Goal: Task Accomplishment & Management: Complete application form

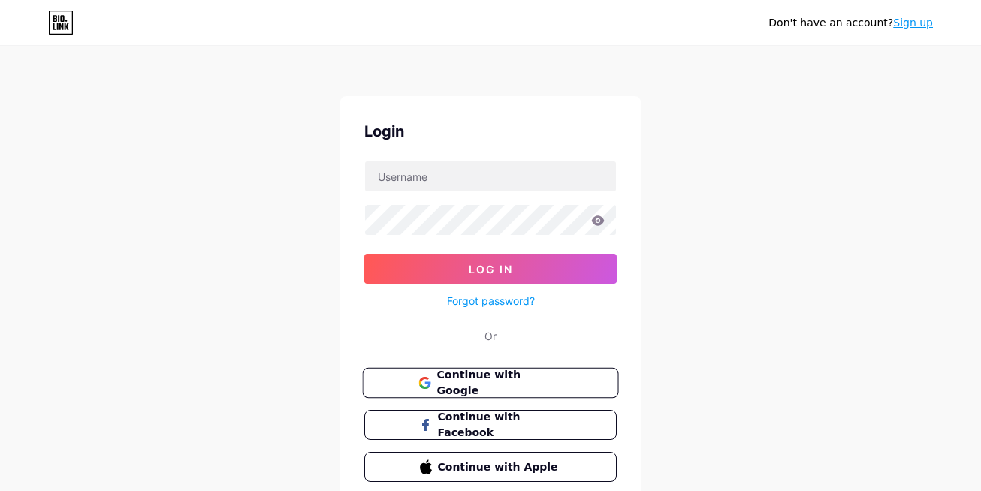
click at [552, 368] on button "Continue with Google" at bounding box center [490, 383] width 256 height 31
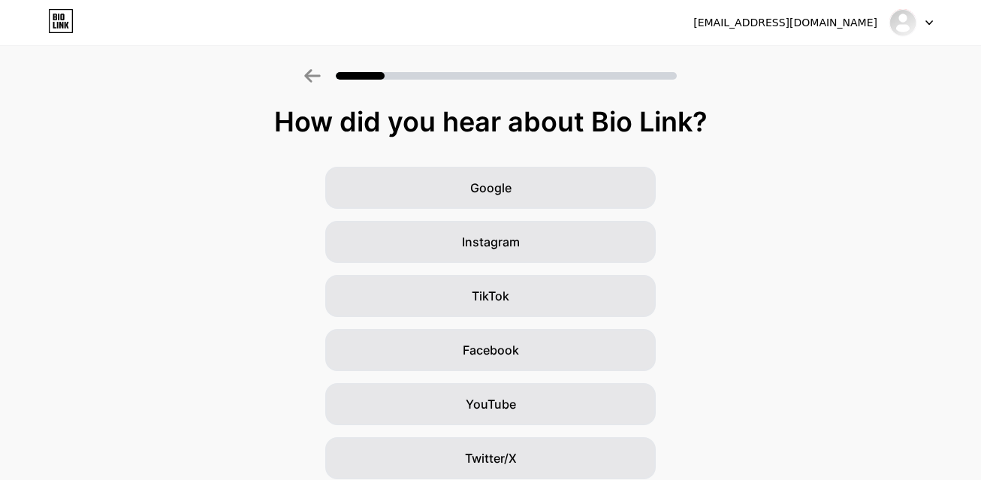
drag, startPoint x: 287, startPoint y: 126, endPoint x: 737, endPoint y: 126, distance: 450.5
click at [737, 126] on div "How did you hear about Bio Link?" at bounding box center [491, 122] width 966 height 30
click at [276, 119] on div "How did you hear about Bio Link?" at bounding box center [491, 122] width 966 height 30
drag, startPoint x: 285, startPoint y: 126, endPoint x: 709, endPoint y: 128, distance: 423.5
click at [709, 128] on div "How did you hear about Bio Link?" at bounding box center [491, 122] width 966 height 30
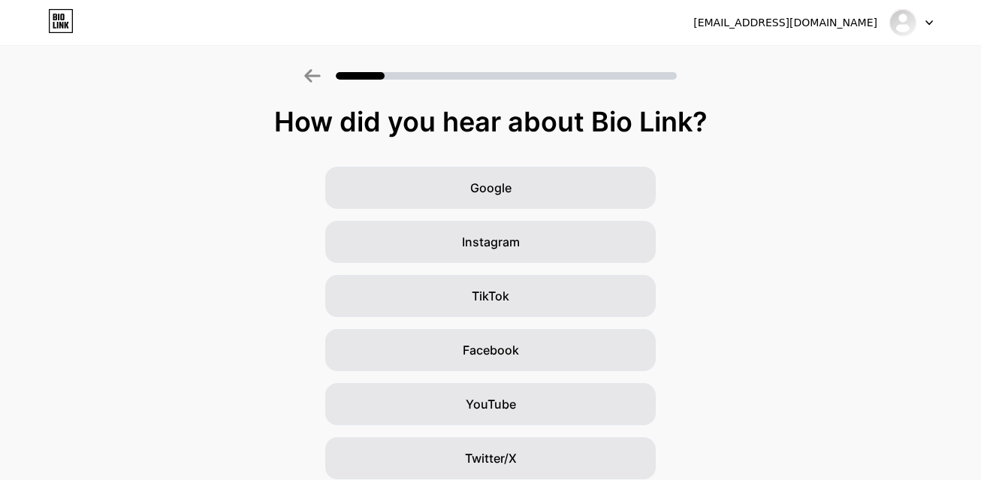
click at [269, 123] on div "How did you hear about Bio Link?" at bounding box center [491, 122] width 966 height 30
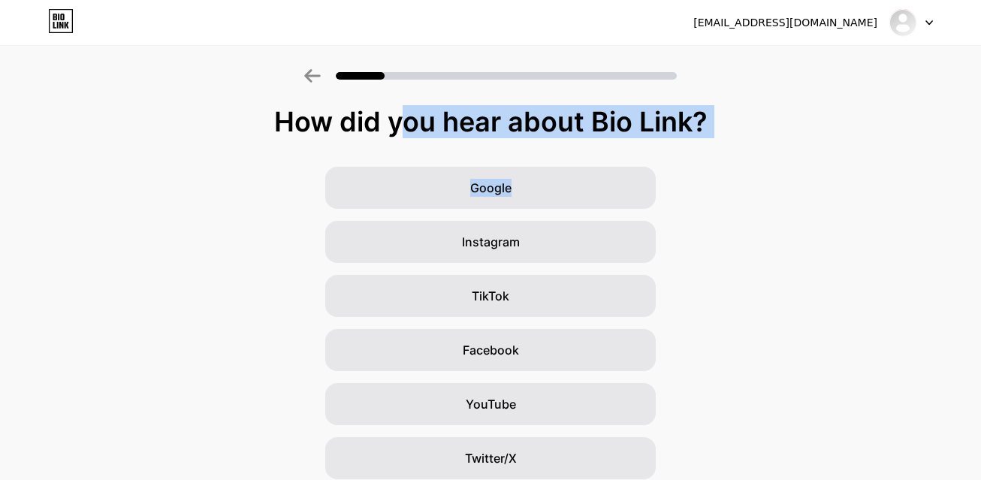
drag, startPoint x: 276, startPoint y: 121, endPoint x: 714, endPoint y: 148, distance: 438.6
click at [714, 148] on div "How did you hear about Bio Link? Google Instagram TikTok Facebook YouTube Twitt…" at bounding box center [490, 347] width 981 height 481
click at [285, 125] on div "How did you hear about Bio Link?" at bounding box center [491, 122] width 966 height 30
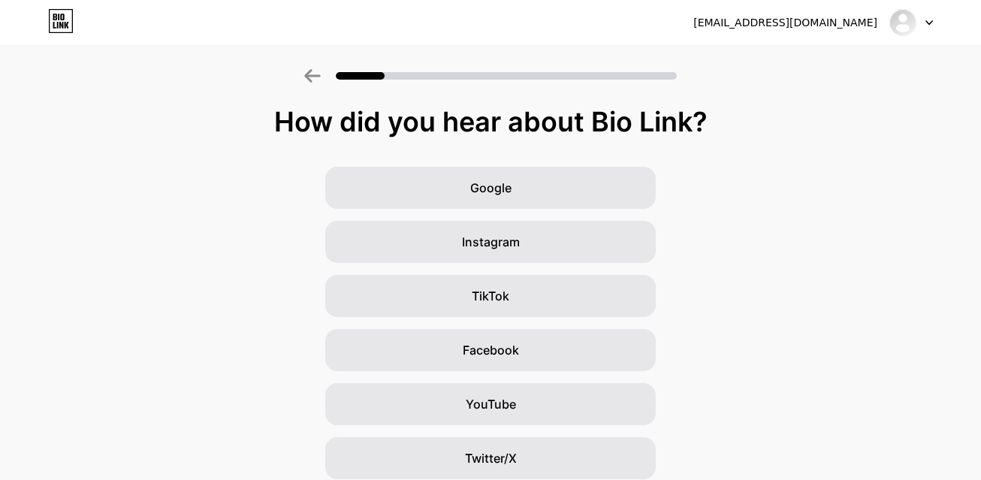
drag, startPoint x: 284, startPoint y: 125, endPoint x: 723, endPoint y: 133, distance: 439.3
click at [723, 133] on div "How did you hear about Bio Link?" at bounding box center [491, 122] width 966 height 30
copy div "How did you hear about Bio Link?"
click at [300, 124] on div "How did you hear about Bio Link?" at bounding box center [491, 122] width 966 height 30
click at [292, 123] on div "How did you hear about Bio Link?" at bounding box center [491, 122] width 966 height 30
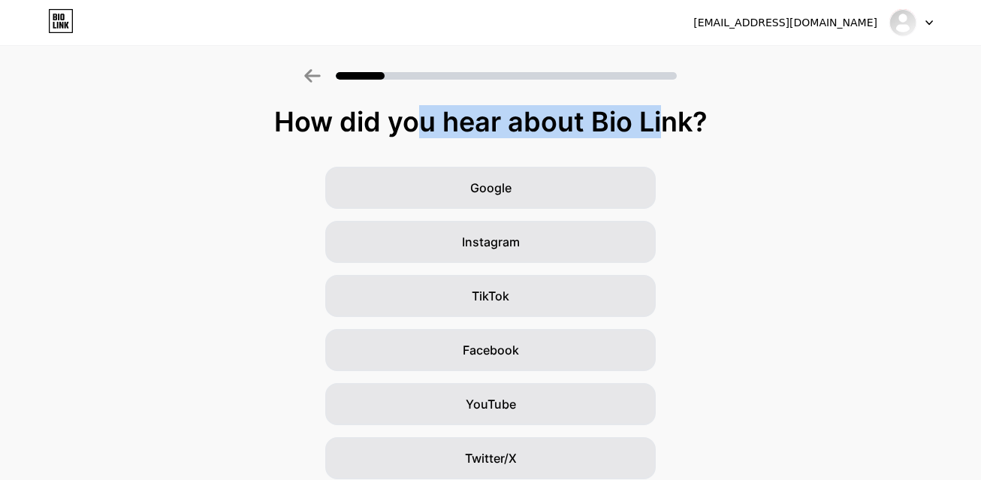
drag, startPoint x: 290, startPoint y: 123, endPoint x: 565, endPoint y: 123, distance: 274.8
click at [565, 123] on div "How did you hear about Bio Link?" at bounding box center [491, 122] width 966 height 30
click at [310, 126] on div "How did you hear about Bio Link?" at bounding box center [491, 122] width 966 height 30
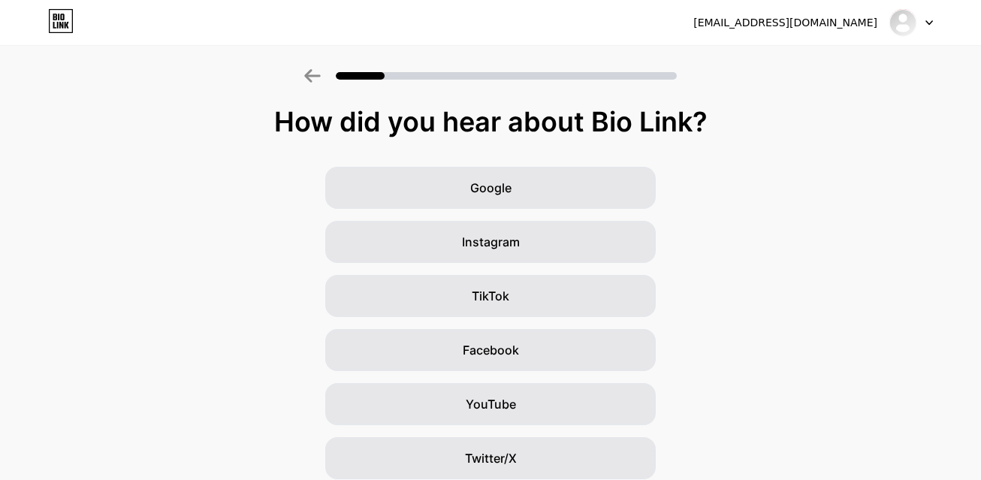
drag, startPoint x: 286, startPoint y: 122, endPoint x: 766, endPoint y: 128, distance: 479.8
click at [766, 128] on div "How did you hear about Bio Link?" at bounding box center [491, 122] width 966 height 30
click at [838, 198] on div "Google Instagram TikTok Facebook YouTube Twitter/X Friends/family Other" at bounding box center [490, 377] width 981 height 420
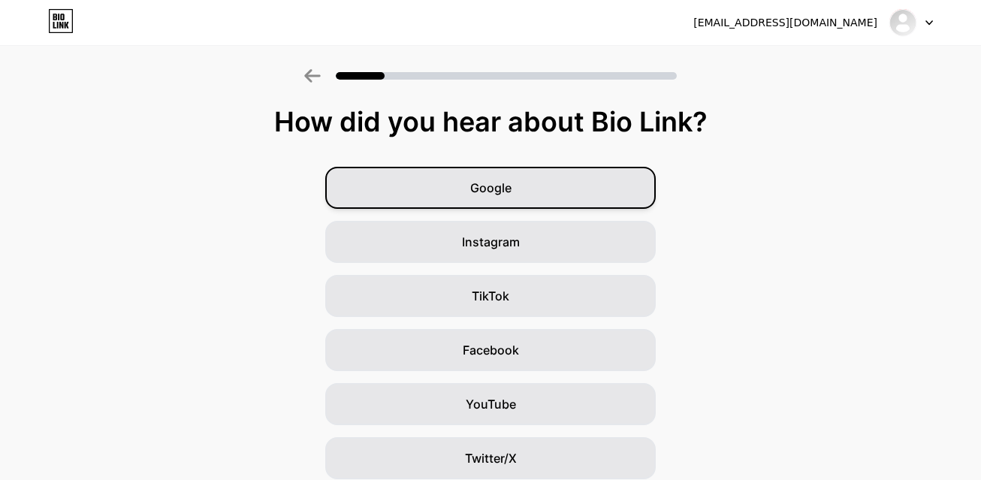
click at [503, 190] on span "Google" at bounding box center [490, 188] width 41 height 18
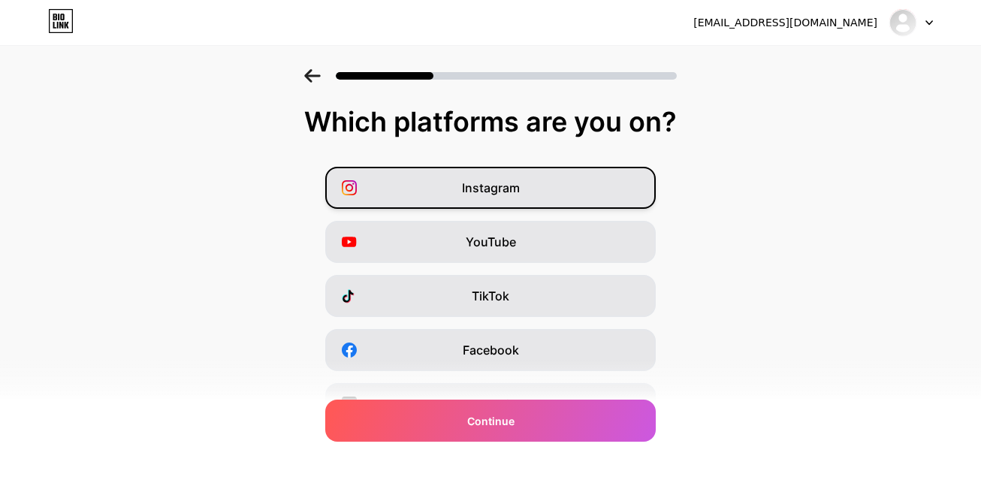
click at [514, 199] on div "Instagram" at bounding box center [490, 188] width 330 height 42
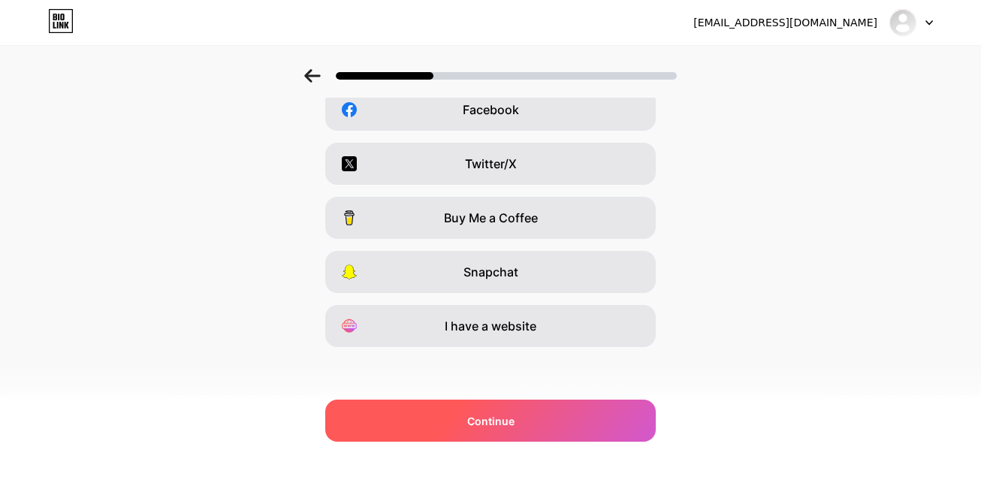
scroll to position [243, 0]
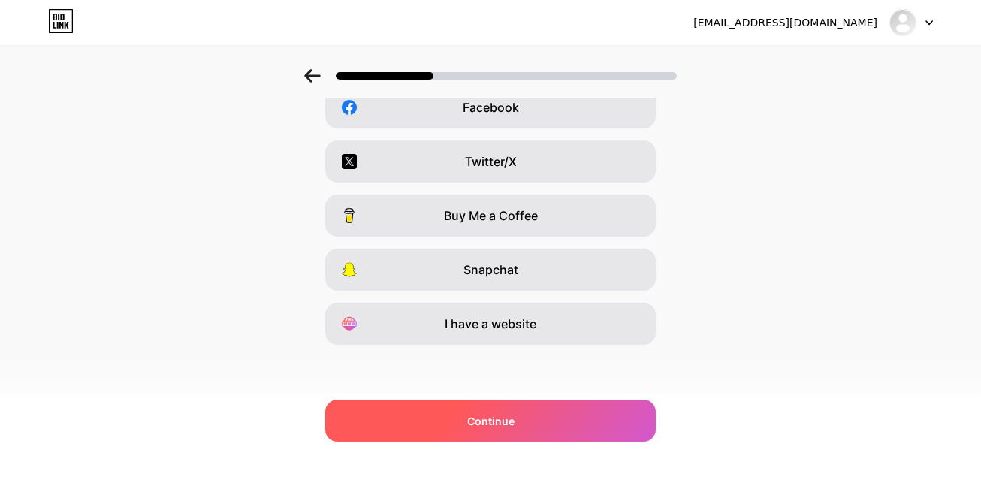
click at [539, 425] on div "Continue" at bounding box center [490, 420] width 330 height 42
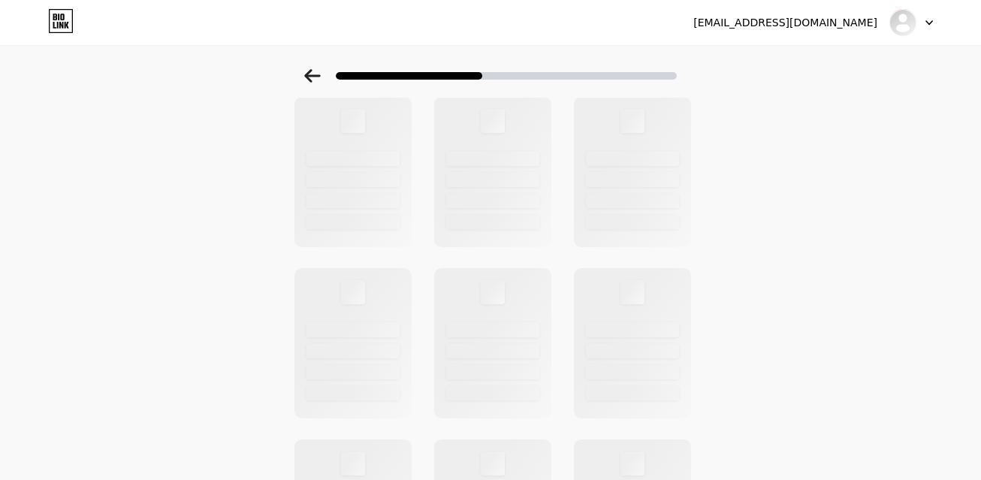
scroll to position [0, 0]
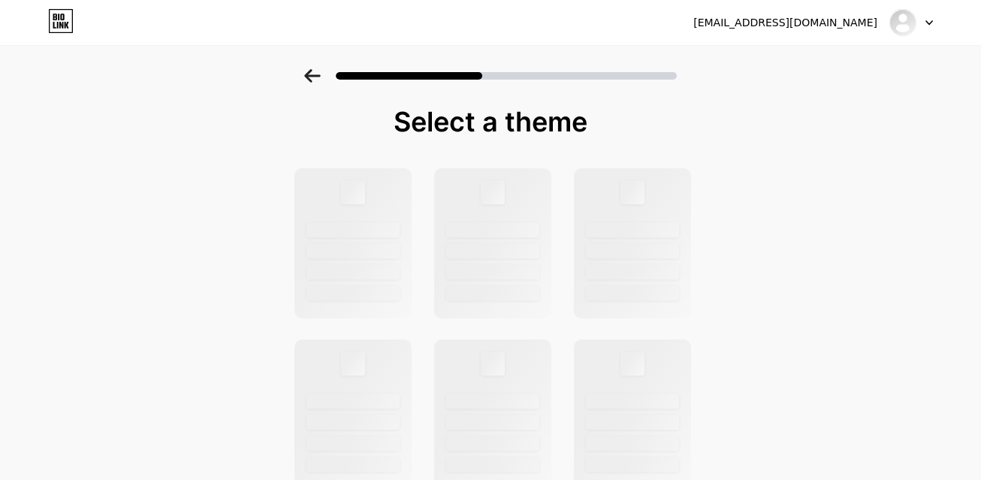
click at [322, 83] on div at bounding box center [490, 71] width 981 height 53
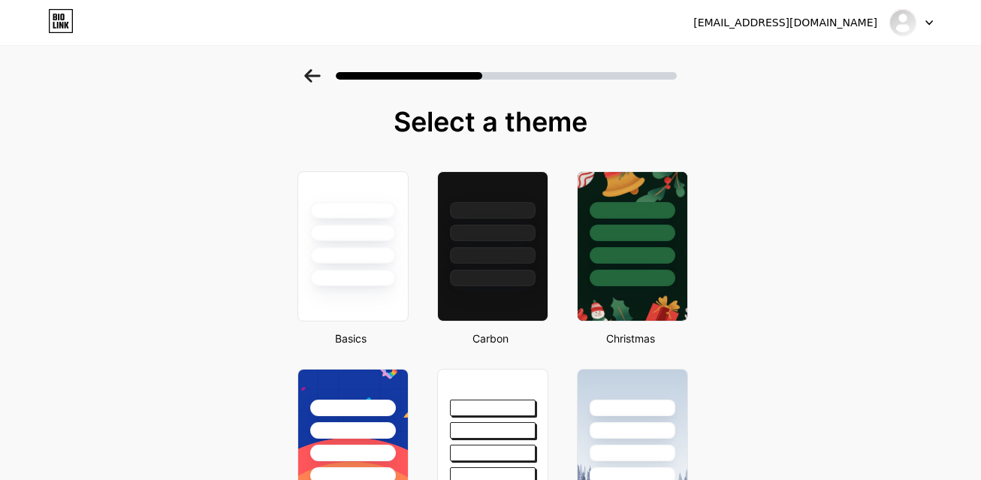
click at [318, 79] on icon at bounding box center [312, 76] width 17 height 14
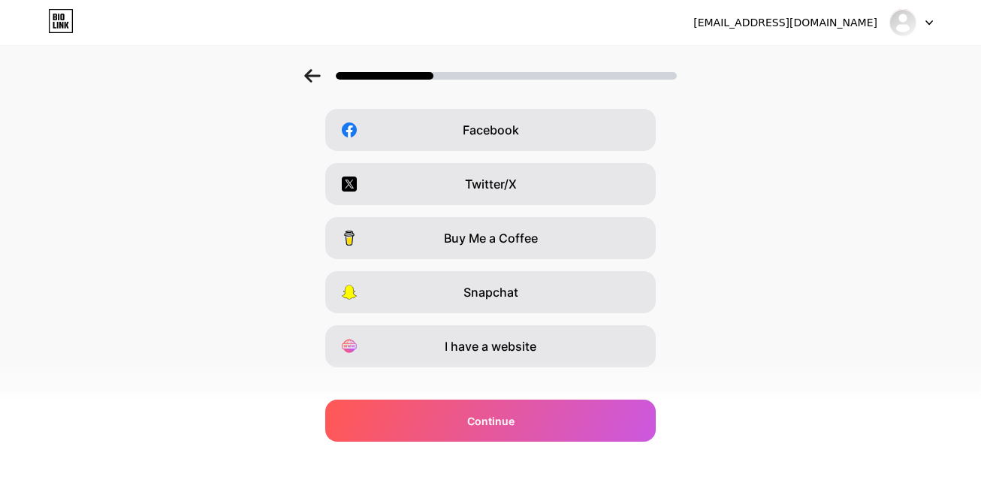
scroll to position [243, 0]
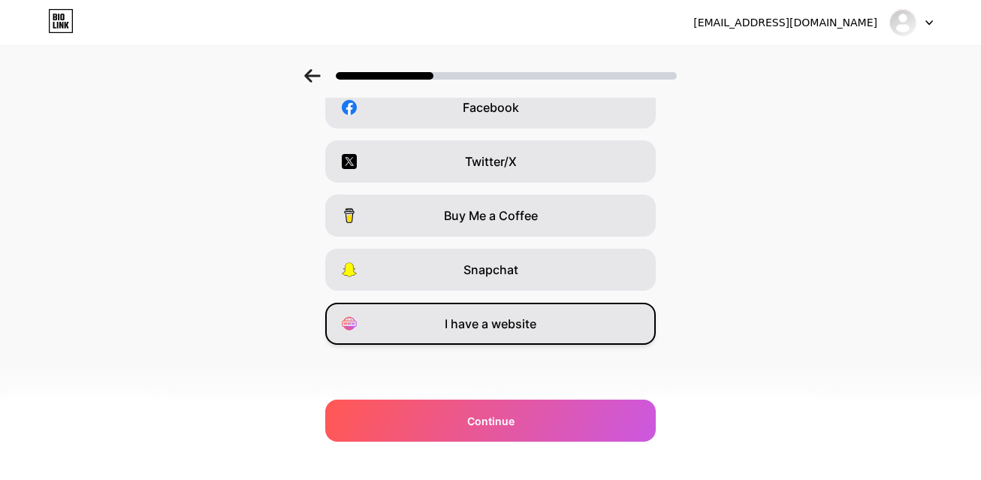
click at [536, 330] on span "I have a website" at bounding box center [490, 324] width 92 height 18
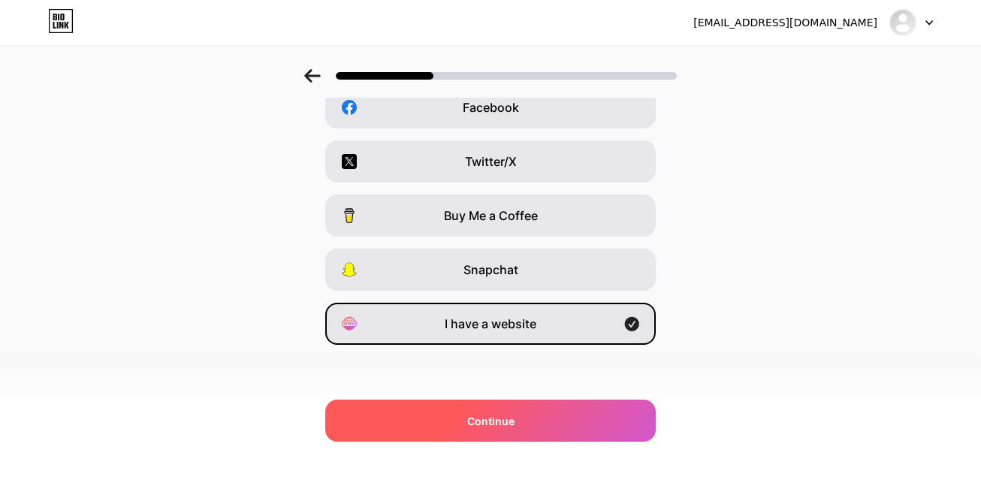
click at [565, 409] on div "Continue" at bounding box center [490, 420] width 330 height 42
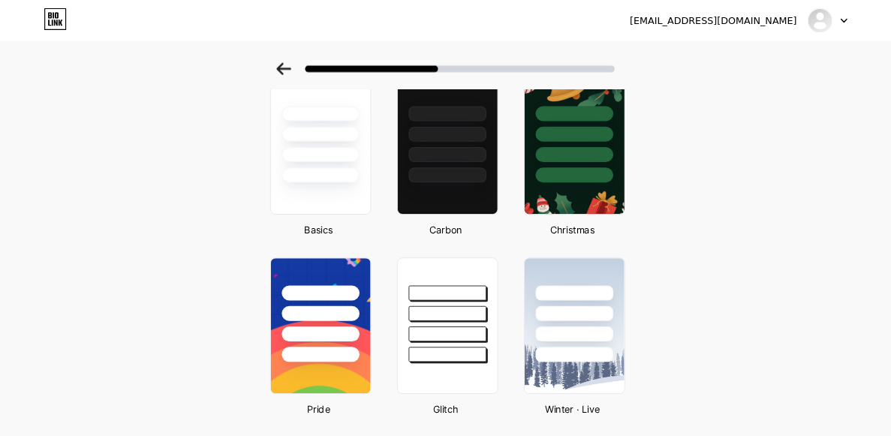
scroll to position [0, 0]
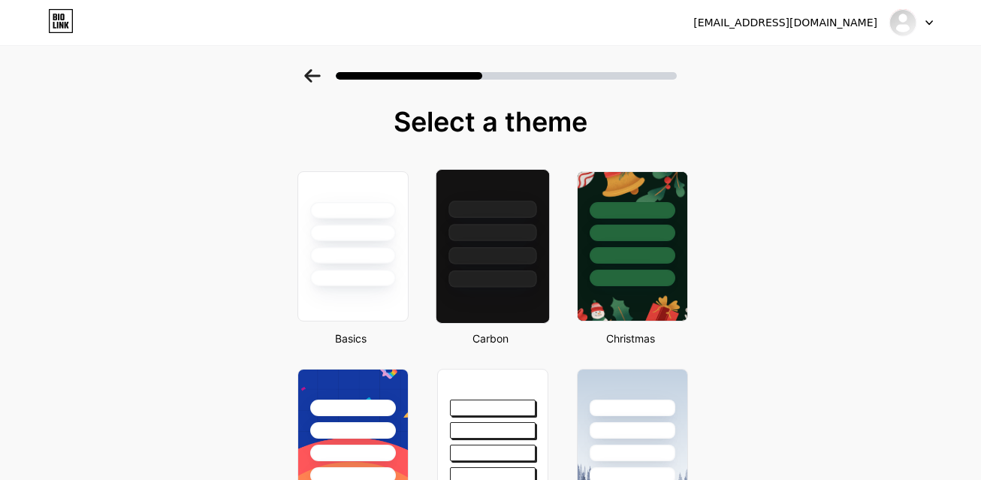
click at [496, 272] on div at bounding box center [492, 278] width 88 height 17
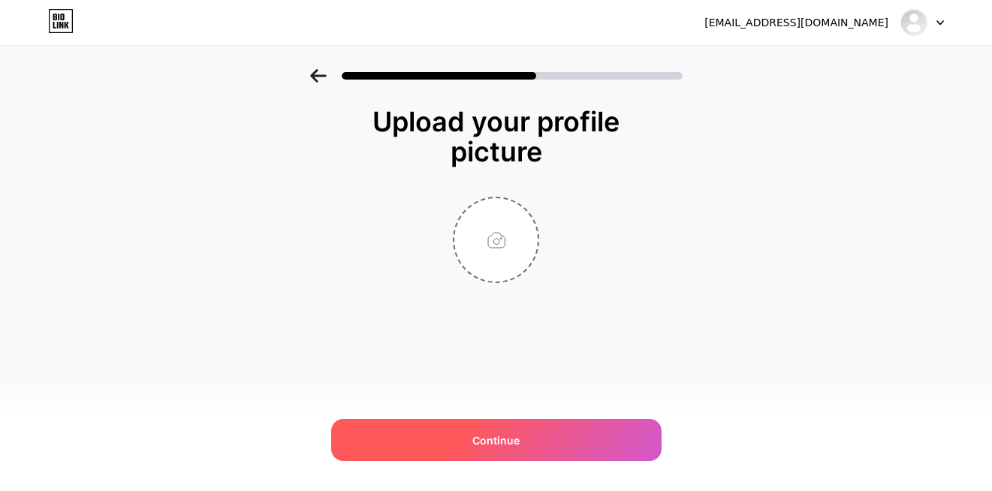
click at [532, 427] on div "Continue" at bounding box center [496, 440] width 330 height 42
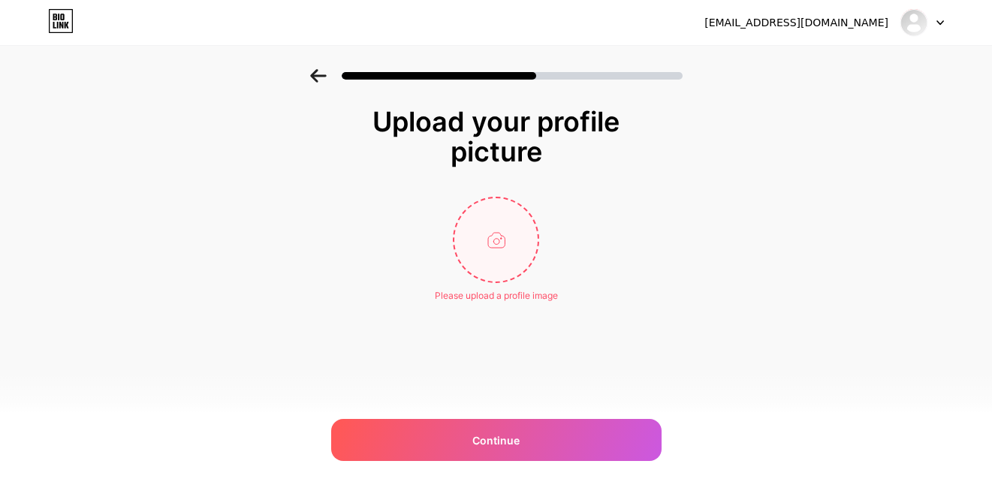
click at [486, 255] on input "file" at bounding box center [495, 239] width 83 height 83
type input "C:\fakepath\screencapture-peachpuff-rook-575098-hostingersite-2025-10-11-12_27_…"
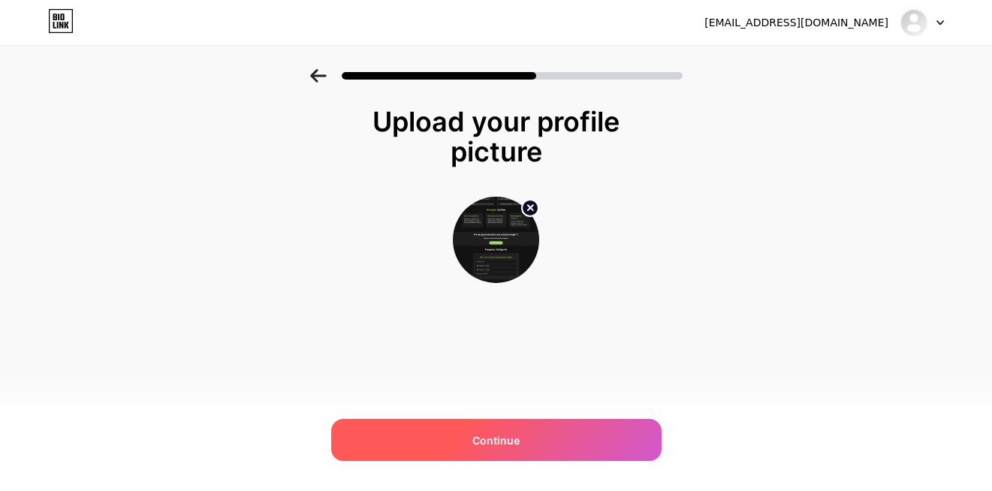
click at [550, 442] on div "Continue" at bounding box center [496, 440] width 330 height 42
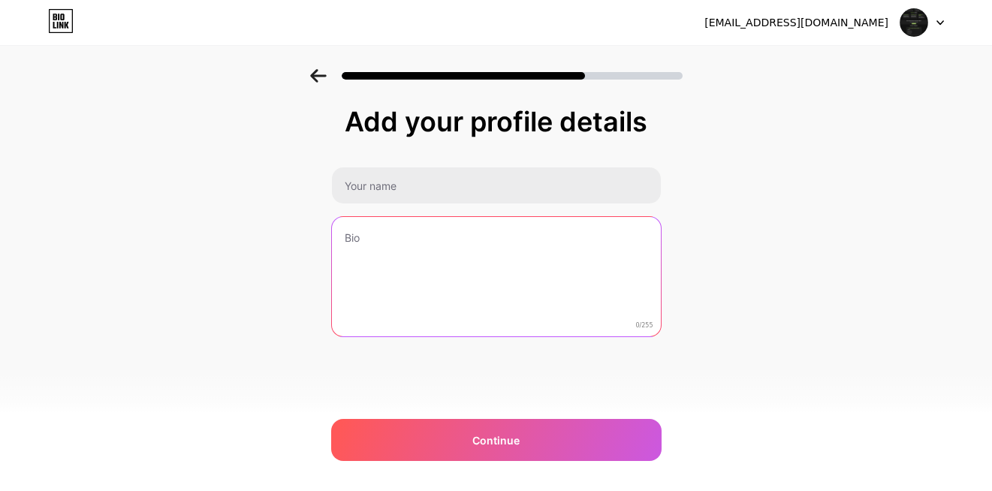
click at [478, 260] on textarea at bounding box center [496, 277] width 329 height 121
paste textarea "Desenvolvedor Back-end com 1 ano de experiência construindo APIs REST e serviço…"
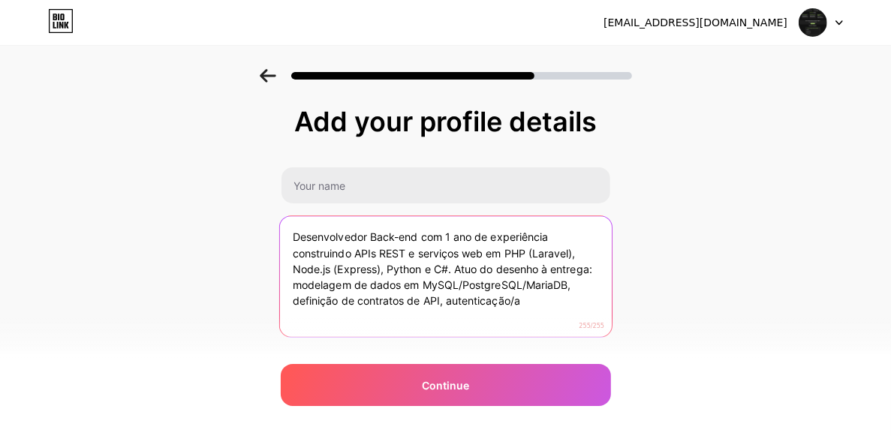
drag, startPoint x: 562, startPoint y: 288, endPoint x: 224, endPoint y: 199, distance: 349.3
click at [224, 199] on div "Add your profile details Desenvolvedor Back-end com 1 ano de experiência constr…" at bounding box center [445, 240] width 891 height 343
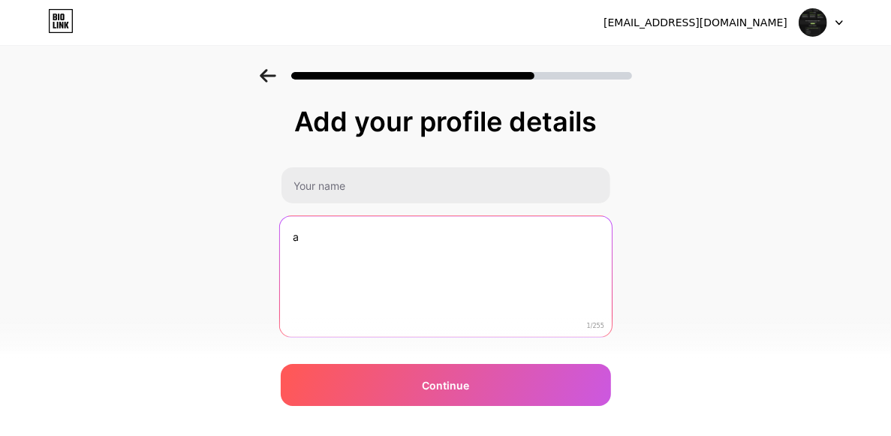
paste textarea "Desenvolvedor Back-end com 1 ano de experiência construindo APIs REST e serviço…"
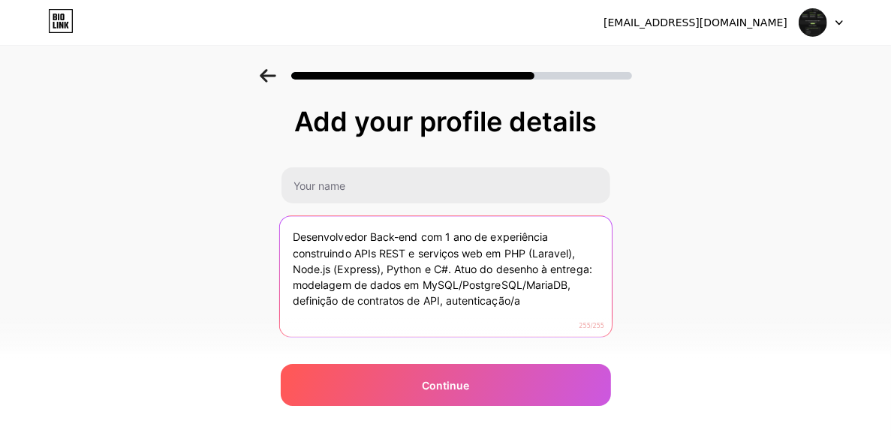
click at [535, 303] on textarea "Desenvolvedor Back-end com 1 ano de experiência construindo APIs REST e serviço…" at bounding box center [445, 277] width 332 height 122
drag, startPoint x: 502, startPoint y: 303, endPoint x: 447, endPoint y: 302, distance: 54.8
click at [447, 302] on textarea "Desenvolvedor Back-end com 1 ano de experiência construindo APIs REST e serviço…" at bounding box center [445, 277] width 332 height 122
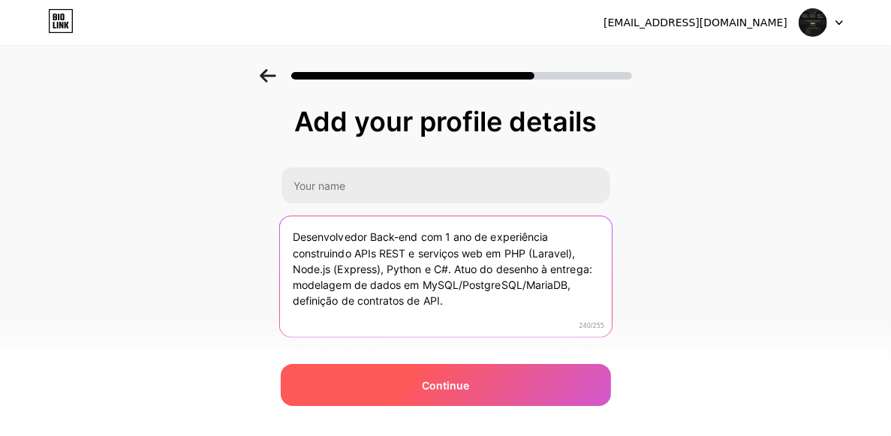
type textarea "Desenvolvedor Back-end com 1 ano de experiência construindo APIs REST e serviço…"
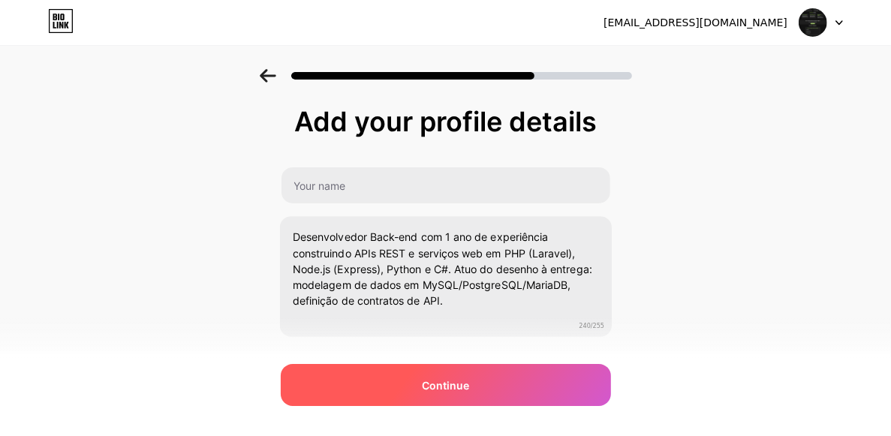
click at [476, 374] on div "Continue" at bounding box center [446, 385] width 330 height 42
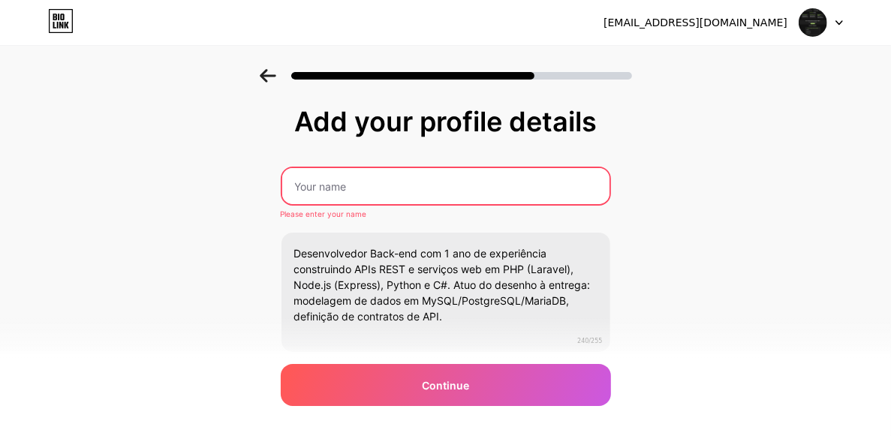
click at [404, 193] on input "text" at bounding box center [445, 186] width 327 height 36
type input "Victor Alves da Silva"
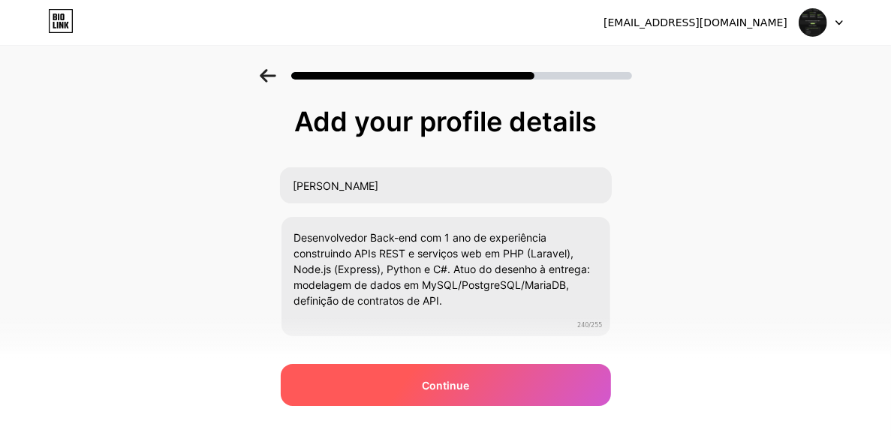
click at [476, 385] on div "Continue" at bounding box center [446, 385] width 330 height 42
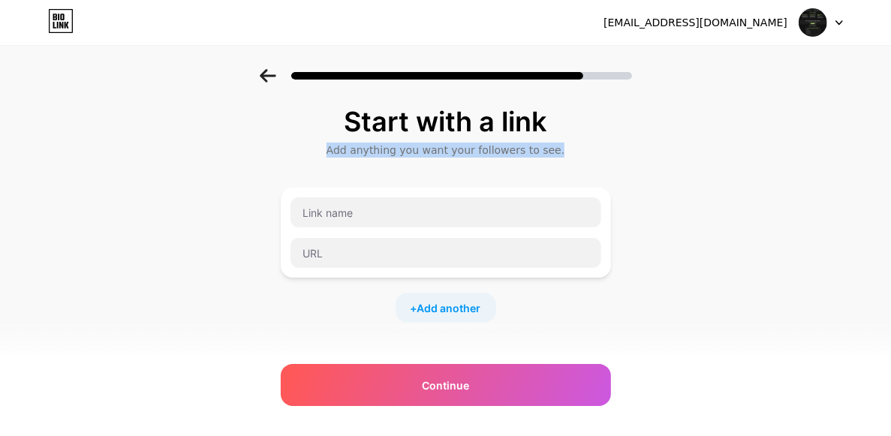
drag, startPoint x: 339, startPoint y: 147, endPoint x: 556, endPoint y: 159, distance: 216.6
click at [556, 159] on div "Start with a link Add anything you want your followers to see. + Add another So…" at bounding box center [446, 314] width 330 height 415
drag, startPoint x: 607, startPoint y: 128, endPoint x: 615, endPoint y: 158, distance: 30.4
click at [611, 158] on div "Start with a link Add anything you want your followers to see. + Add another So…" at bounding box center [446, 314] width 330 height 415
drag, startPoint x: 346, startPoint y: 151, endPoint x: 610, endPoint y: 161, distance: 264.5
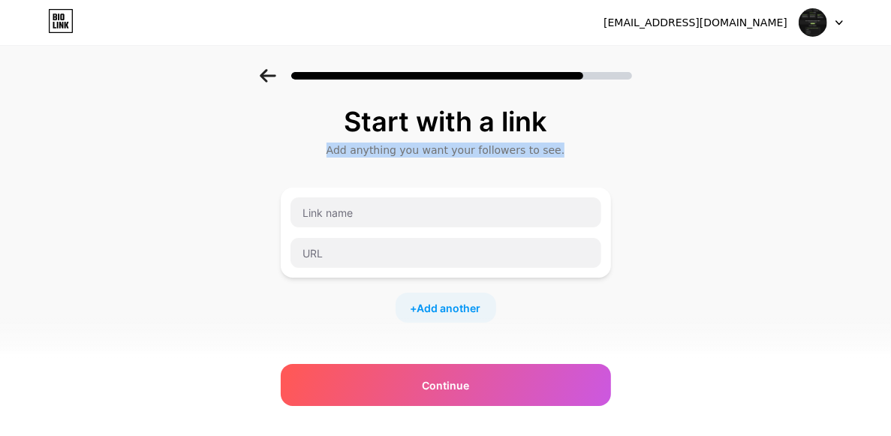
click at [610, 161] on div "Start with a link Add anything you want your followers to see. + Add another So…" at bounding box center [446, 314] width 330 height 415
click at [352, 147] on div "Add anything you want your followers to see." at bounding box center [445, 150] width 315 height 15
click at [344, 149] on div "Add anything you want your followers to see." at bounding box center [445, 150] width 315 height 15
drag, startPoint x: 344, startPoint y: 149, endPoint x: 564, endPoint y: 141, distance: 220.1
click at [564, 141] on div "Start with a link Add anything you want your followers to see." at bounding box center [446, 132] width 330 height 51
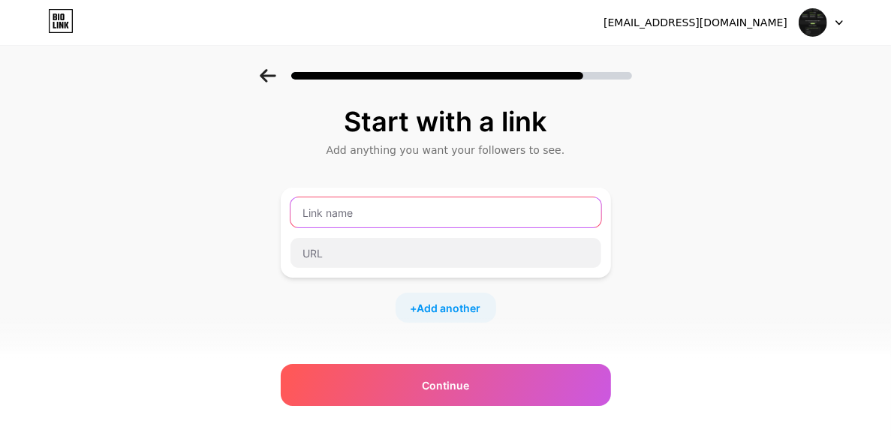
click at [515, 221] on input "text" at bounding box center [446, 212] width 311 height 30
type input "Linkedin"
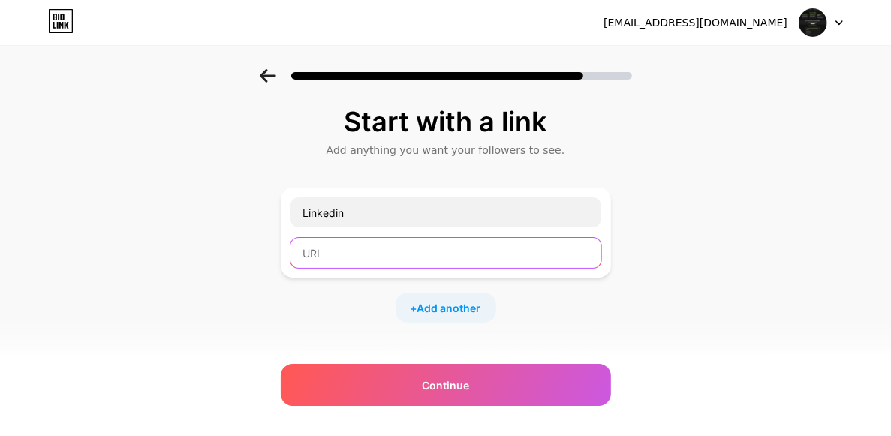
click at [444, 246] on input "text" at bounding box center [446, 253] width 311 height 30
paste input "https://www.linkedin.com/in/victor-alves-4b7478251"
type input "https://www.linkedin.com/in/victor-alves-4b7478251"
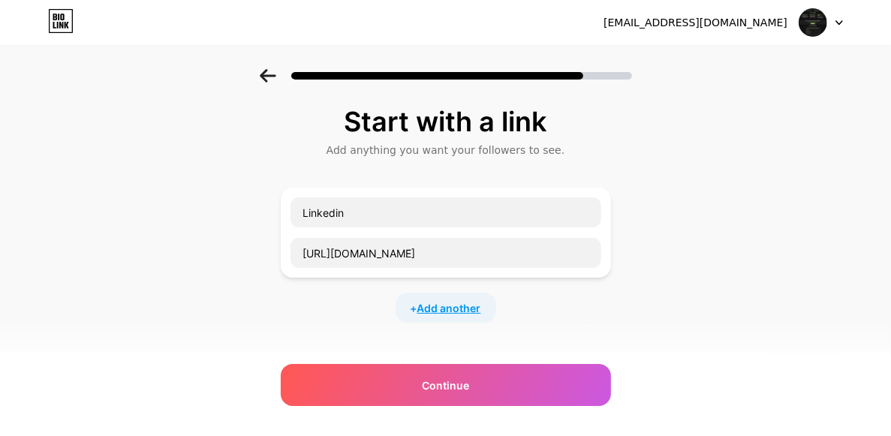
click at [462, 304] on span "Add another" at bounding box center [449, 308] width 64 height 16
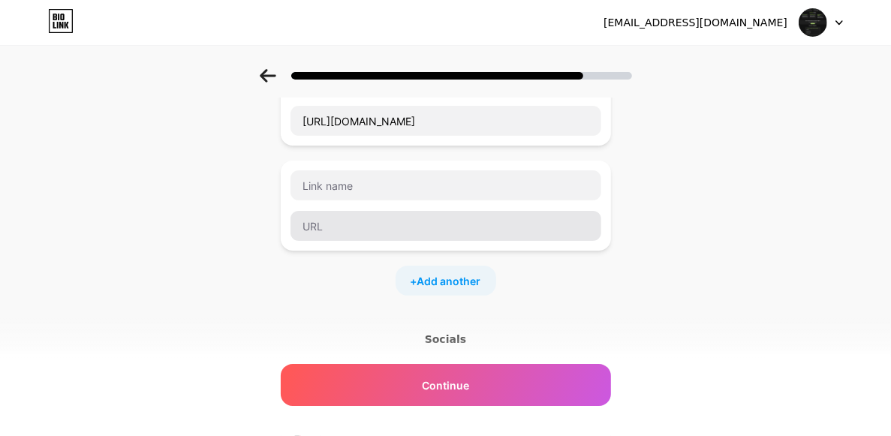
scroll to position [136, 0]
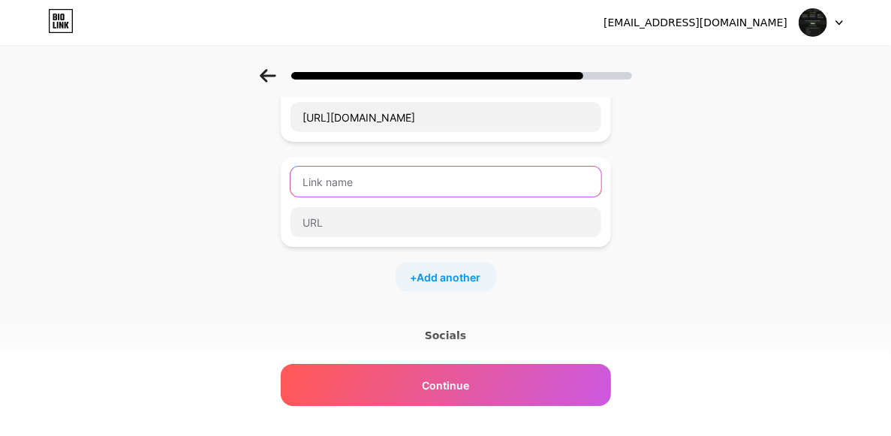
click at [397, 180] on input "text" at bounding box center [446, 182] width 311 height 30
type input "GitHub"
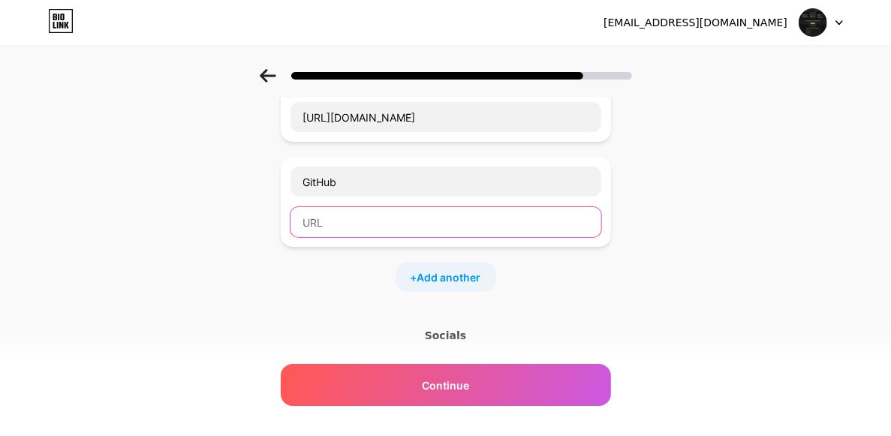
paste input "https://github.com/Victor-Alves-Dev"
type input "https://github.com/Victor-Alves-Dev"
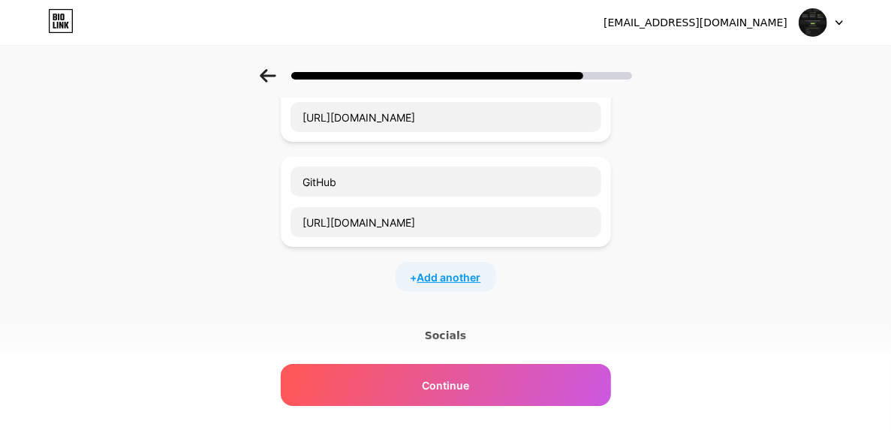
click at [461, 275] on span "Add another" at bounding box center [449, 278] width 64 height 16
click at [375, 276] on input "text" at bounding box center [446, 287] width 311 height 30
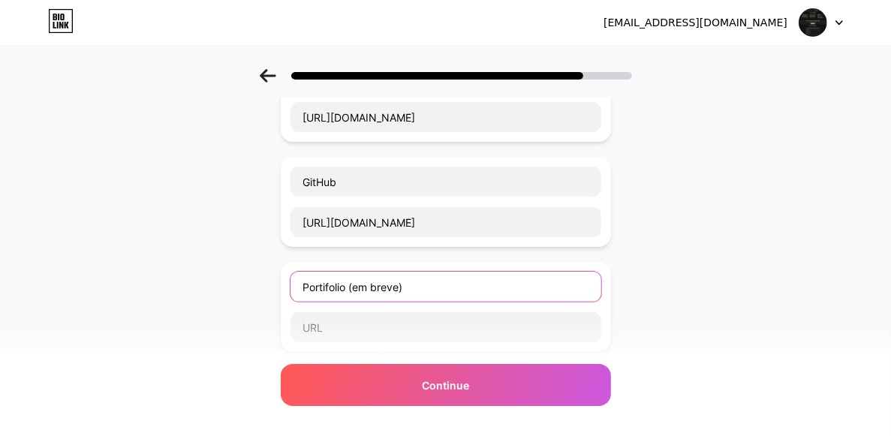
type input "Portifolio (em breve)"
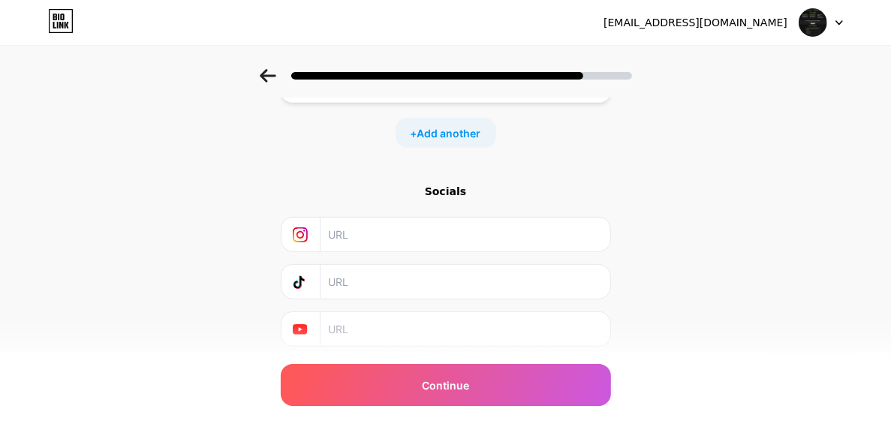
scroll to position [409, 0]
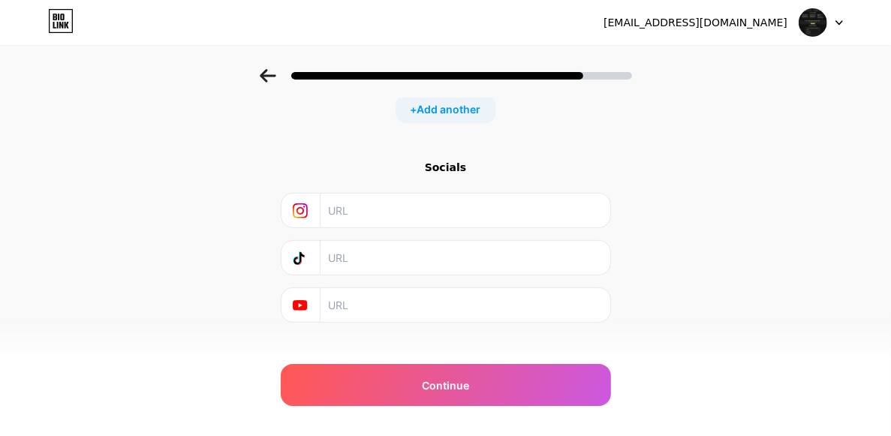
type input "#"
click at [450, 202] on input "text" at bounding box center [464, 211] width 273 height 34
click at [847, 146] on div "Start with a link Add anything you want your followers to see. Linkedin https:/…" at bounding box center [445, 29] width 891 height 738
click at [396, 223] on input "text" at bounding box center [464, 211] width 273 height 34
paste input "https://www.instagram.com/victorsilva14.14"
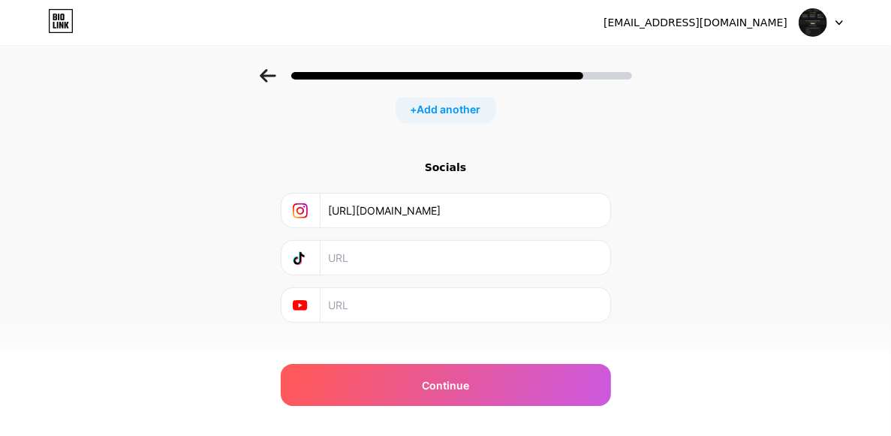
type input "https://www.instagram.com/victorsilva14.14"
click at [709, 259] on div "Start with a link Add anything you want your followers to see. Linkedin https:/…" at bounding box center [445, 29] width 891 height 738
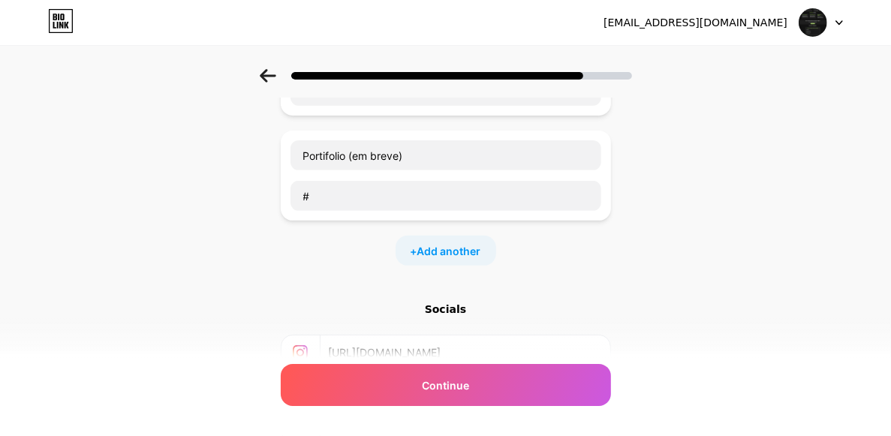
scroll to position [273, 0]
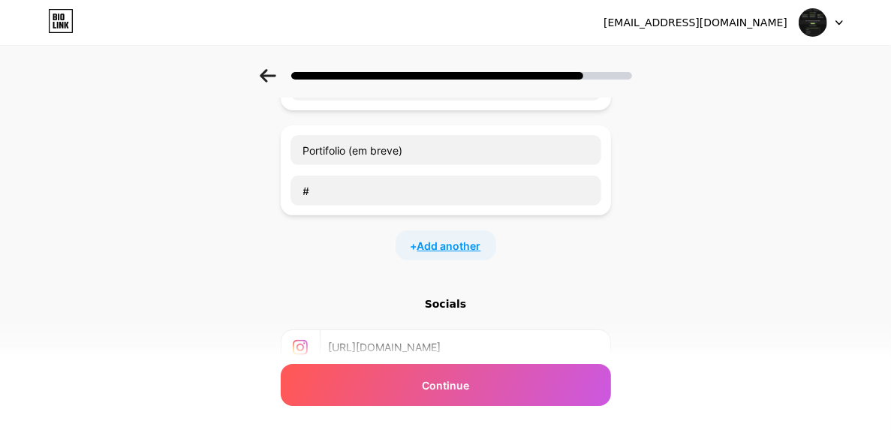
click at [435, 243] on span "Add another" at bounding box center [449, 246] width 64 height 16
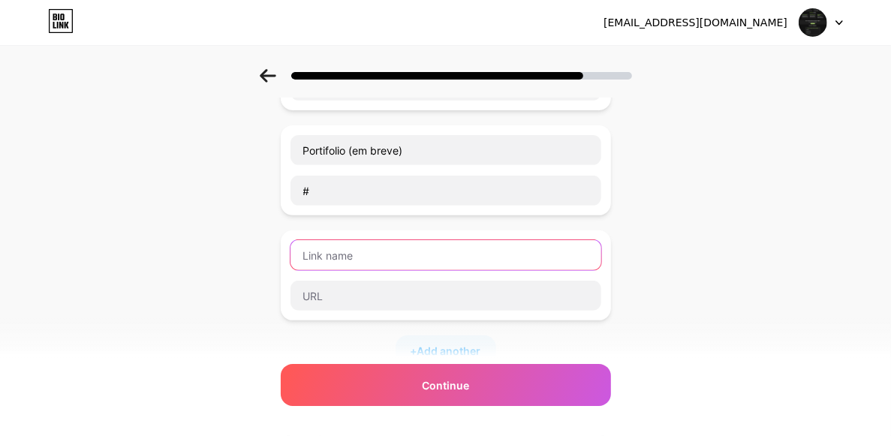
click at [417, 240] on input "text" at bounding box center [446, 255] width 311 height 30
type input "Portifolio Corporativo"
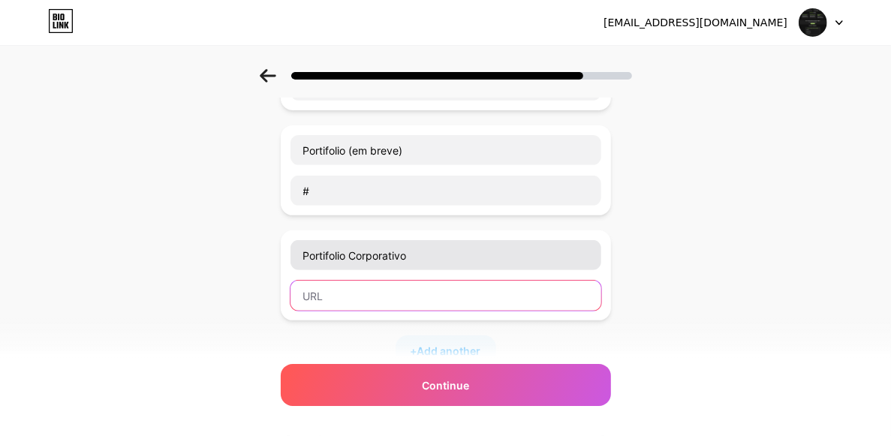
paste input "https://www.alltechwebsites.com"
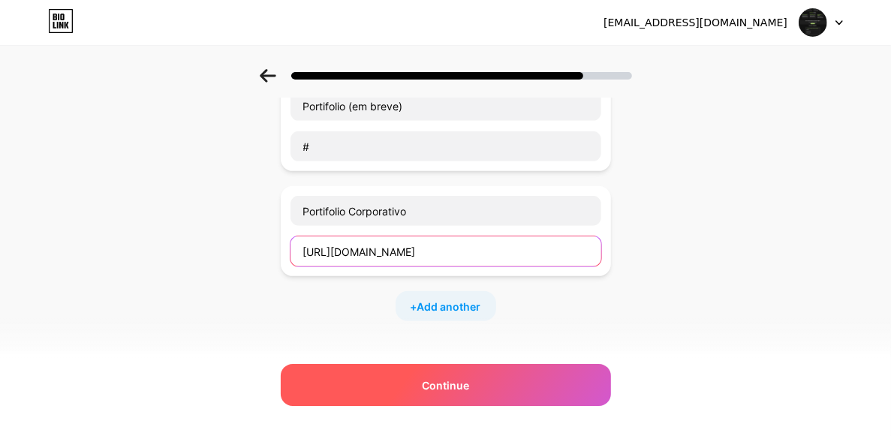
scroll to position [341, 0]
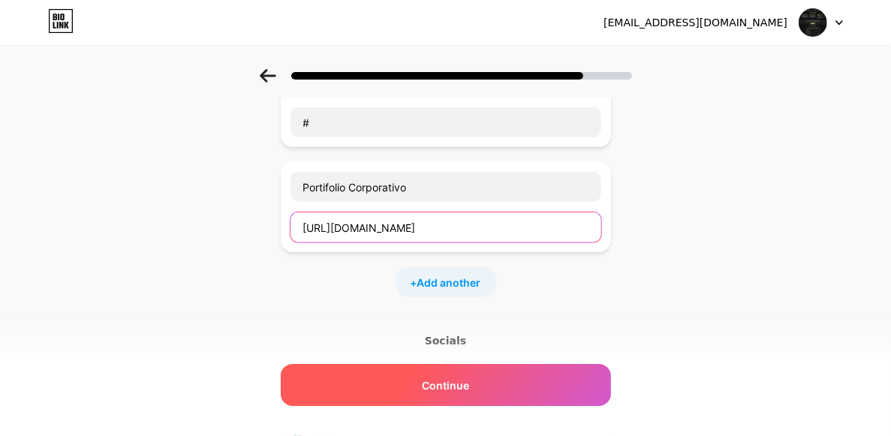
type input "https://www.alltechwebsites.com"
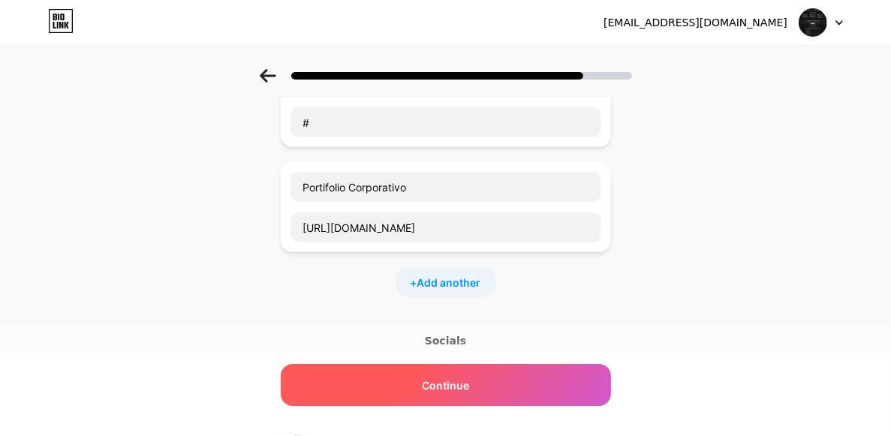
click at [537, 381] on div "Continue" at bounding box center [446, 385] width 330 height 42
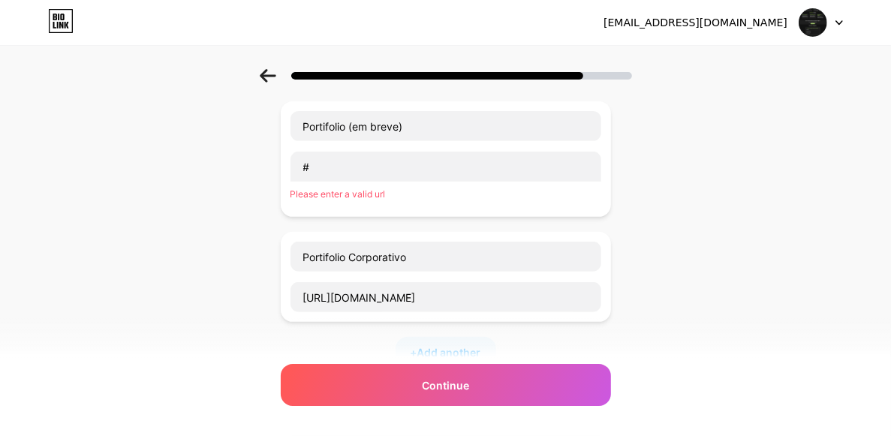
scroll to position [273, 0]
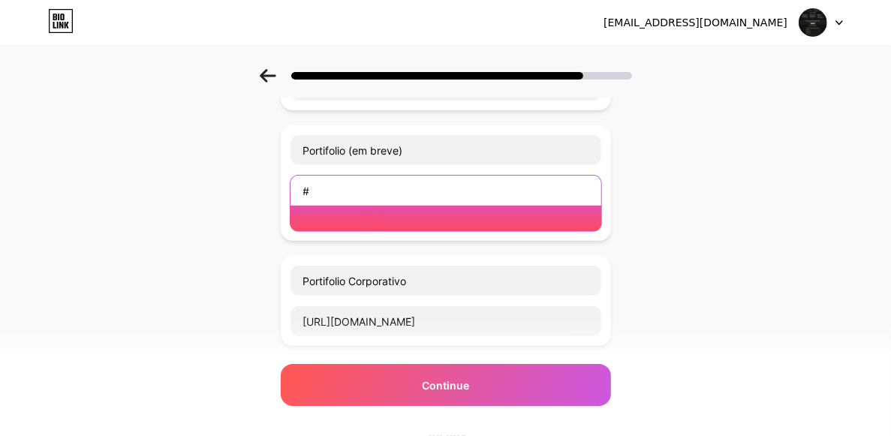
drag, startPoint x: 352, startPoint y: 191, endPoint x: 268, endPoint y: 197, distance: 84.4
click at [268, 197] on div "Start with a link Add anything you want your followers to see. Linkedin https:/…" at bounding box center [445, 231] width 891 height 869
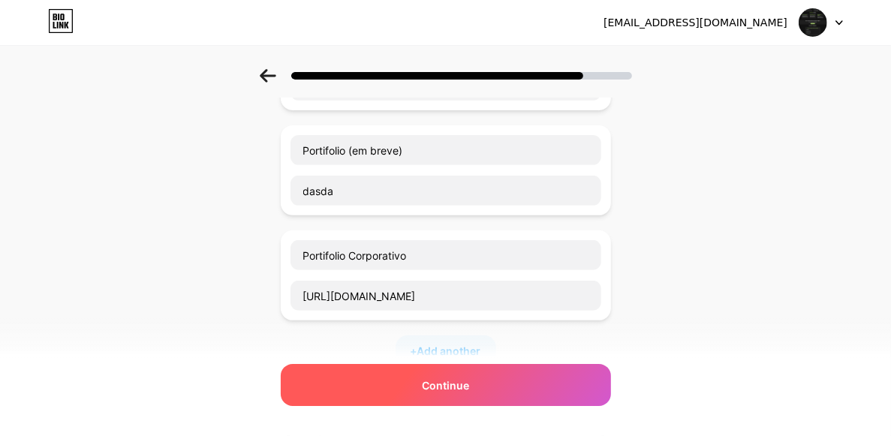
click at [465, 382] on span "Continue" at bounding box center [445, 386] width 47 height 16
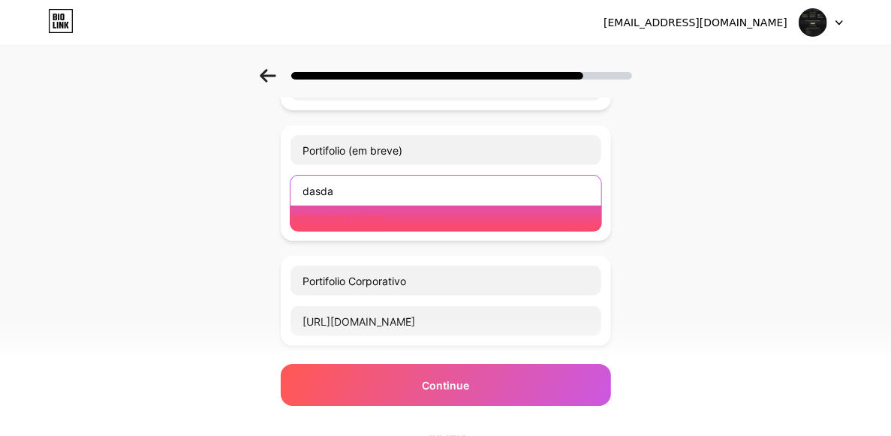
drag, startPoint x: 351, startPoint y: 195, endPoint x: 193, endPoint y: 182, distance: 158.9
click at [193, 182] on div "Start with a link Add anything you want your followers to see. Linkedin https:/…" at bounding box center [445, 231] width 891 height 869
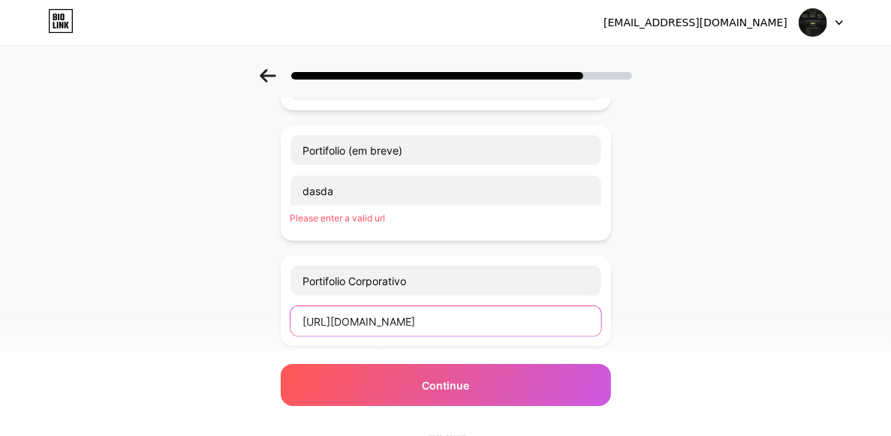
click at [493, 319] on input "https://www.alltechwebsites.com" at bounding box center [446, 321] width 311 height 30
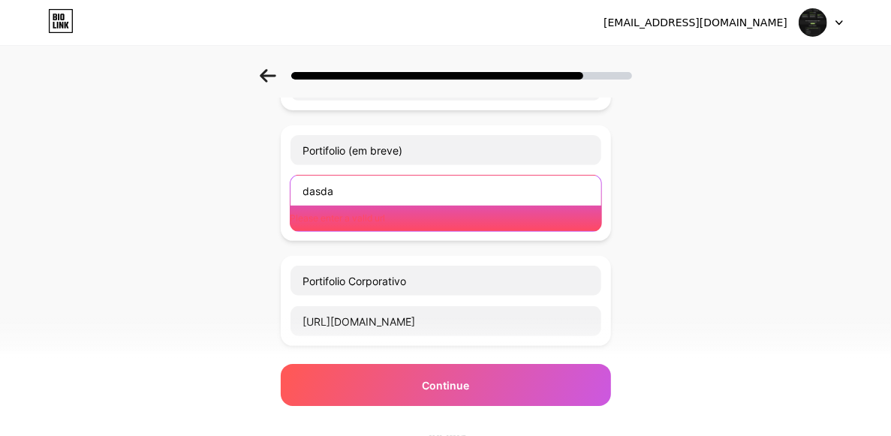
click at [384, 188] on input "dasda" at bounding box center [446, 191] width 311 height 30
paste input "https://www.alltechwebsites.com"
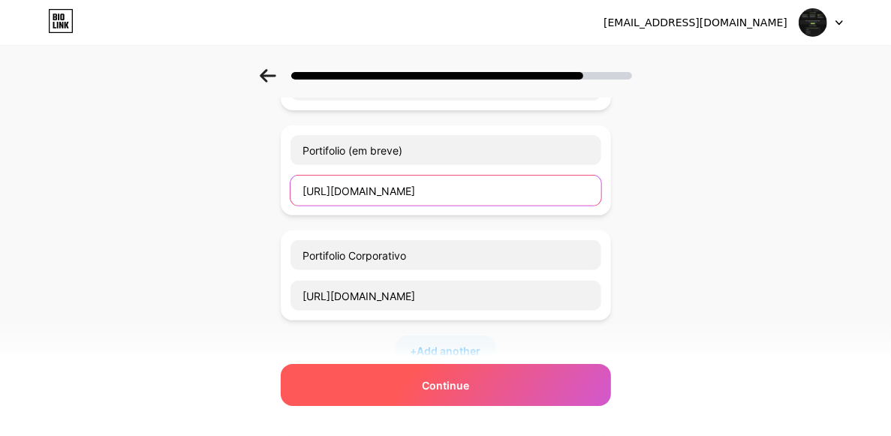
type input "https://www.alltechwebsites.com"
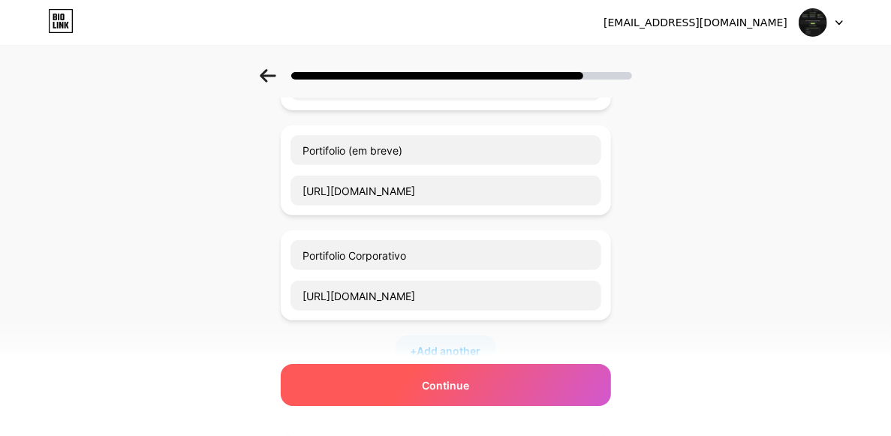
click at [445, 395] on div "Continue" at bounding box center [446, 385] width 330 height 42
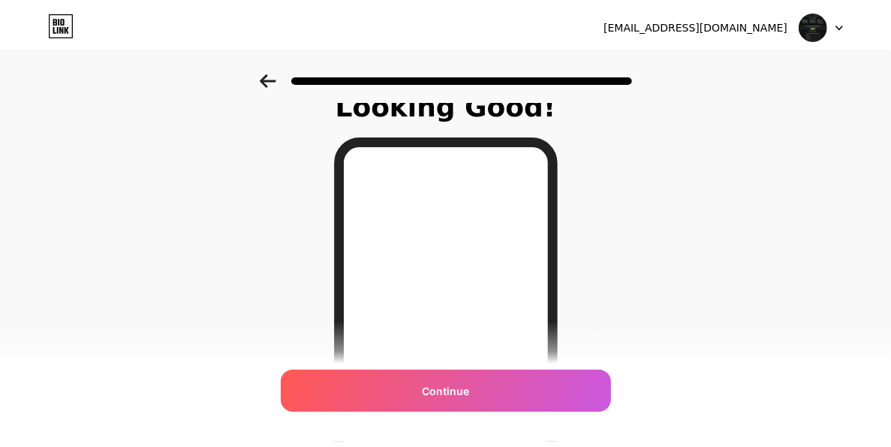
scroll to position [0, 0]
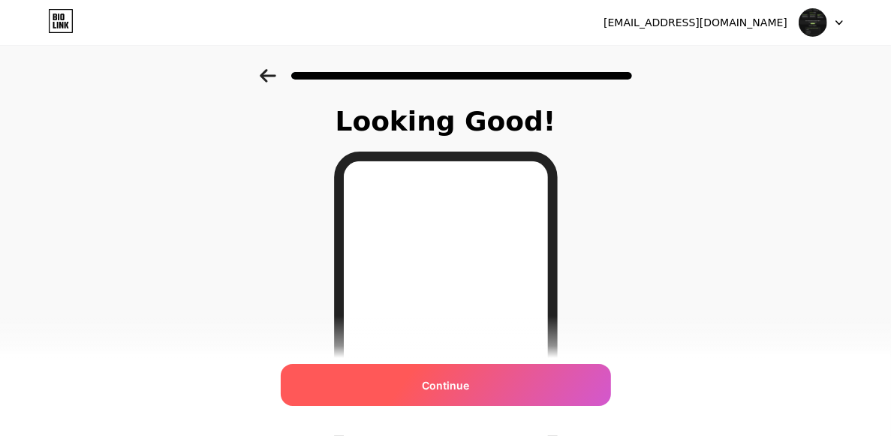
click at [517, 390] on div "Continue" at bounding box center [446, 385] width 330 height 42
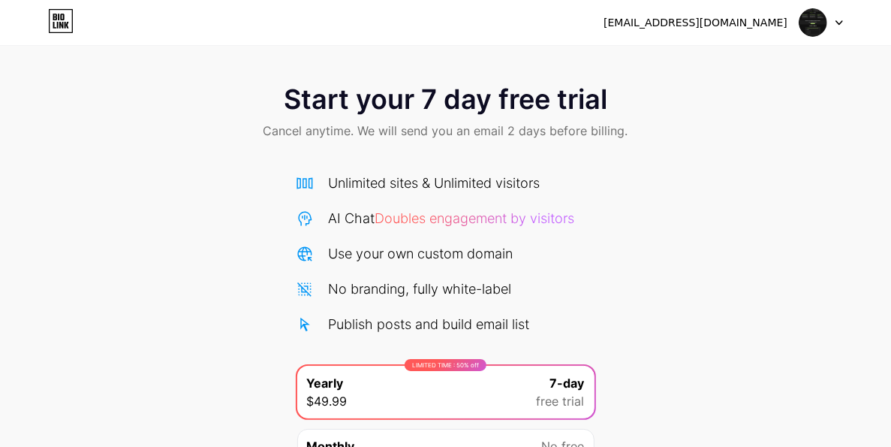
click at [626, 221] on div "Start your 7 day free trial Cancel anytime. We will send you an email 2 days be…" at bounding box center [445, 306] width 891 height 475
